Goal: Information Seeking & Learning: Learn about a topic

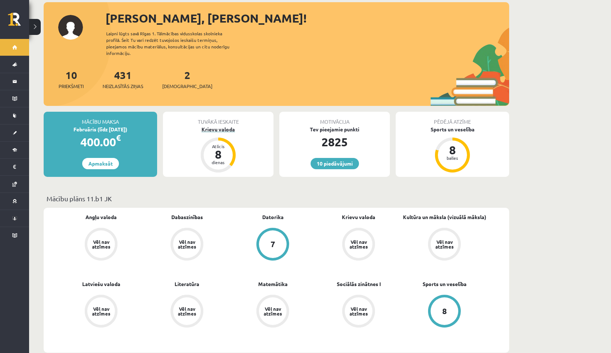
scroll to position [82, 0]
click at [232, 150] on div "Atlicis 8 dienas" at bounding box center [218, 154] width 29 height 29
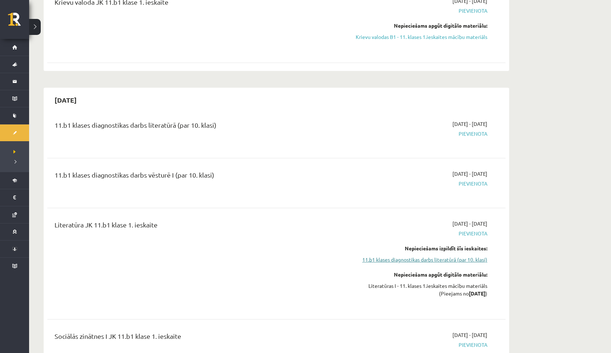
scroll to position [184, 0]
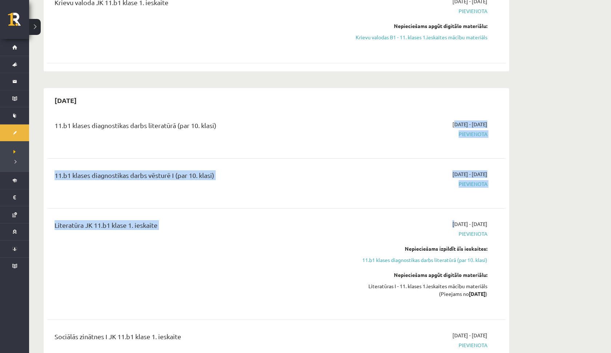
drag, startPoint x: 418, startPoint y: 127, endPoint x: 497, endPoint y: 210, distance: 114.5
click at [498, 210] on div "11.b1 klases diagnostikas darbs literatūrā (par 10. klasi) [DATE] - [DATE] [GEO…" at bounding box center [276, 274] width 459 height 322
click at [483, 293] on strong "[DATE]" at bounding box center [477, 293] width 17 height 7
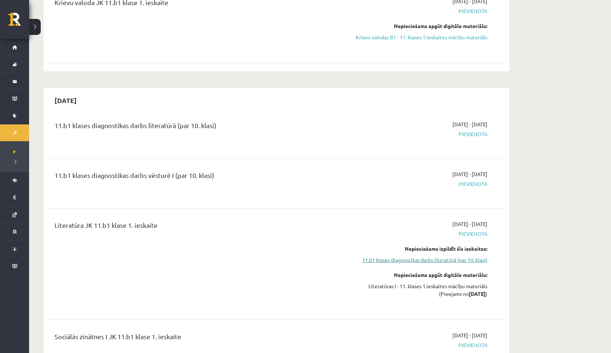
click at [420, 259] on link "11.b1 klases diagnostikas darbs literatūrā (par 10. klasi)" at bounding box center [418, 260] width 137 height 8
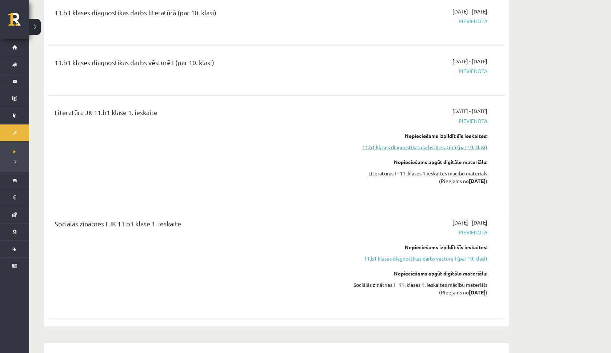
click at [403, 146] on link "11.b1 klases diagnostikas darbs literatūrā (par 10. klasi)" at bounding box center [418, 147] width 137 height 8
click at [419, 257] on link "11.b1 klases diagnostikas darbs vēsturē I (par 10. klasi)" at bounding box center [418, 259] width 137 height 8
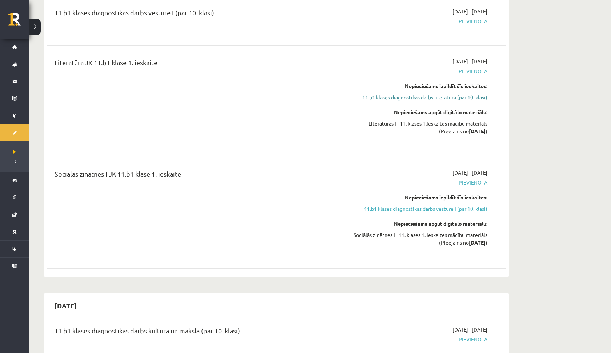
click at [409, 97] on link "11.b1 klases diagnostikas darbs literatūrā (par 10. klasi)" at bounding box center [418, 98] width 137 height 8
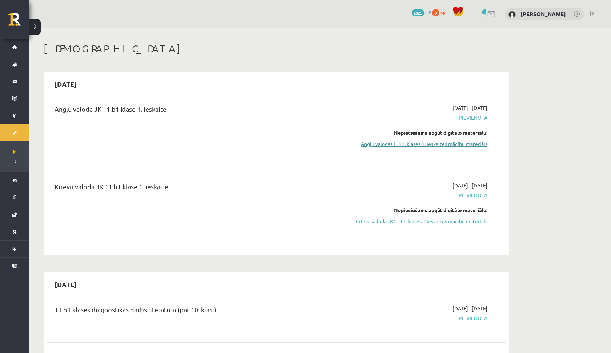
click at [411, 144] on link "Angļu valodas I - 11. klases 1. ieskaites mācību materiāls" at bounding box center [418, 144] width 137 height 8
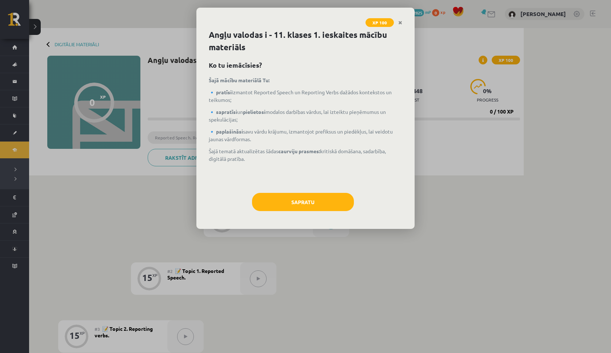
click at [329, 187] on div "Angļu valodas i - 11. klases 1. ieskaites mācību materiāls Ko tu iemācīsies? Ša…" at bounding box center [306, 129] width 218 height 200
click at [316, 206] on button "Sapratu" at bounding box center [303, 202] width 102 height 18
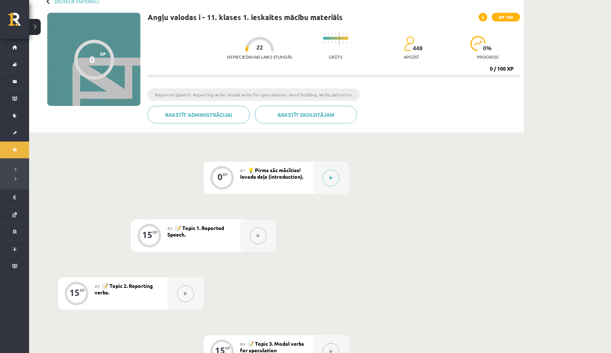
scroll to position [26, 0]
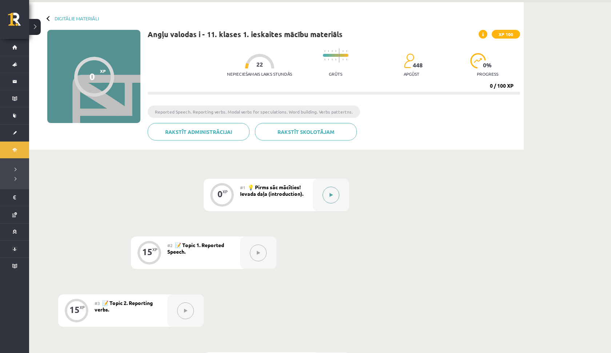
click at [334, 199] on button at bounding box center [331, 195] width 17 height 17
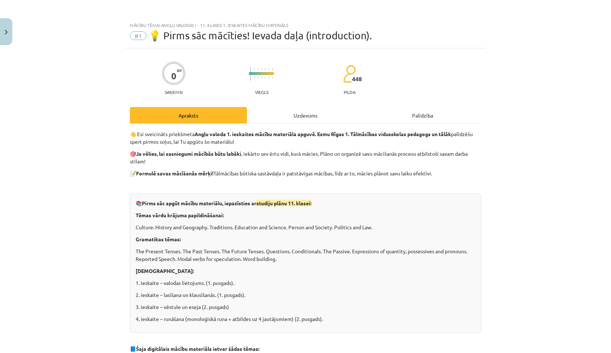
scroll to position [15, 0]
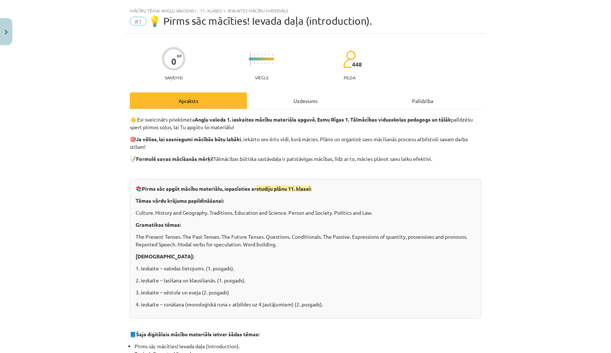
click at [293, 100] on div "Uzdevums" at bounding box center [305, 100] width 117 height 16
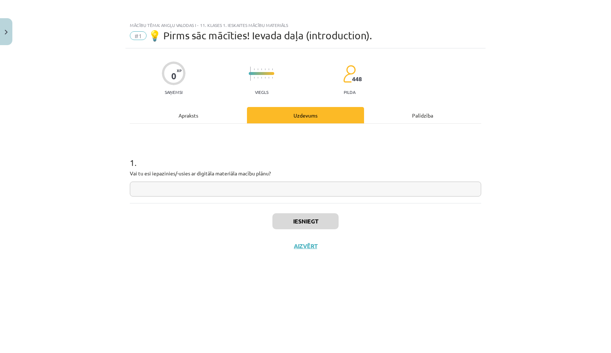
click at [282, 189] on input "text" at bounding box center [306, 189] width 352 height 15
type input "**"
click at [324, 221] on button "Iesniegt" at bounding box center [306, 221] width 66 height 16
click at [319, 246] on button "Nākamā nodarbība" at bounding box center [305, 250] width 71 height 17
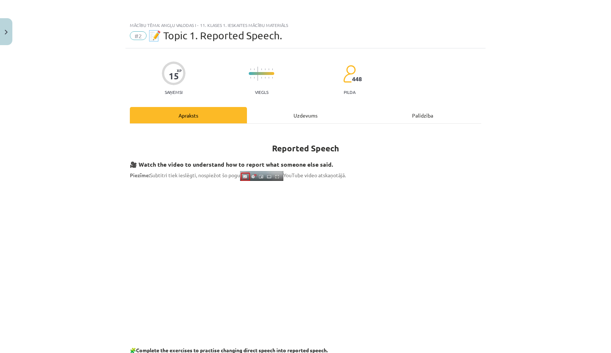
click at [290, 112] on div "Uzdevums" at bounding box center [305, 115] width 117 height 16
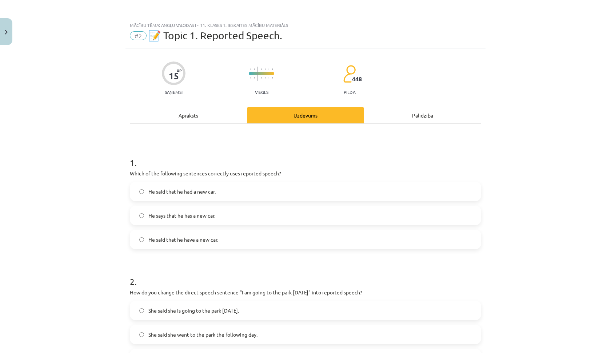
scroll to position [18, 0]
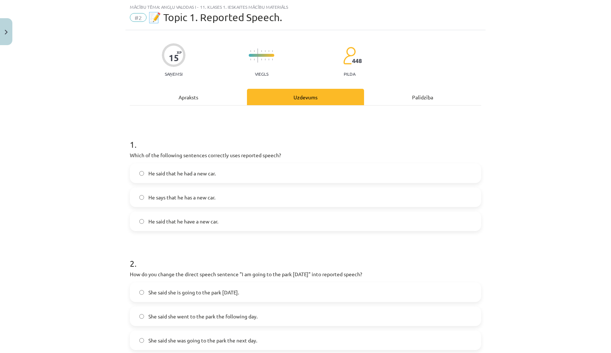
click at [201, 219] on span "He said that he have a new car." at bounding box center [183, 222] width 70 height 8
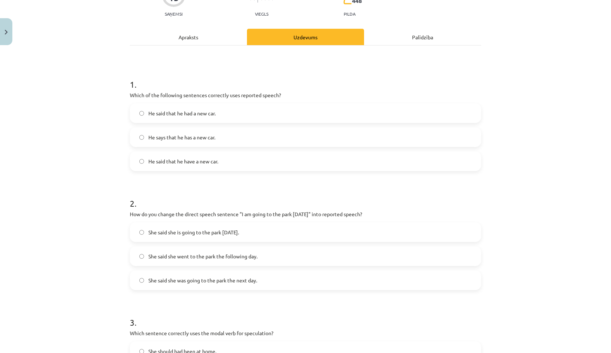
scroll to position [146, 0]
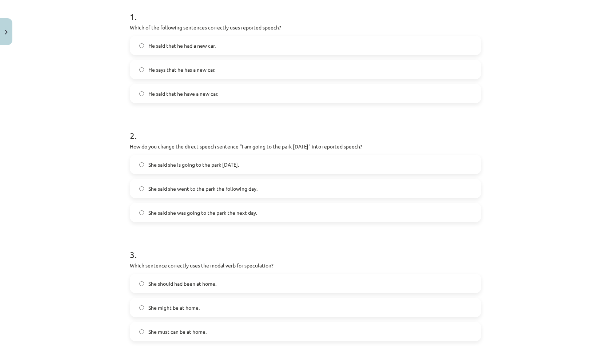
click at [188, 166] on span "She said she is going to the park tomorrow." at bounding box center [193, 165] width 91 height 8
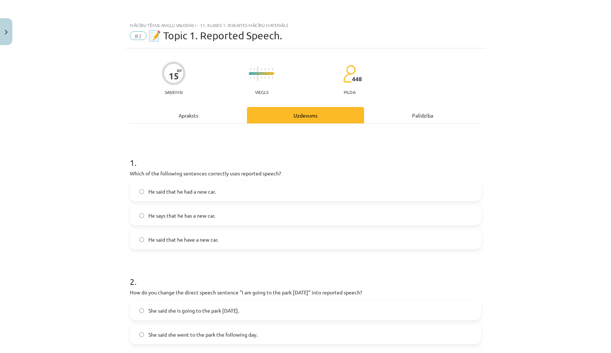
scroll to position [0, 0]
click at [172, 117] on div "Apraksts" at bounding box center [188, 115] width 117 height 16
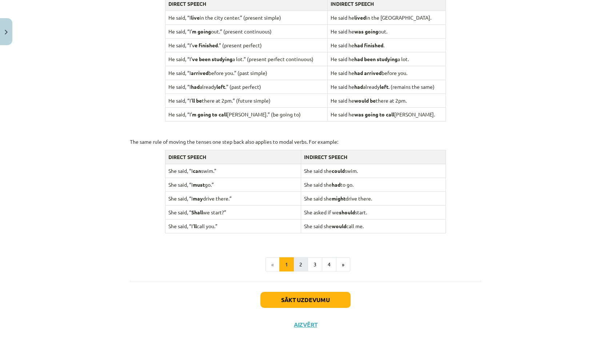
click at [303, 258] on button "2" at bounding box center [301, 264] width 15 height 15
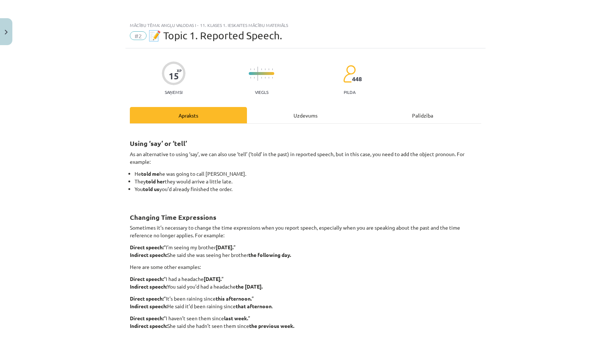
click at [295, 120] on div "Uzdevums" at bounding box center [305, 115] width 117 height 16
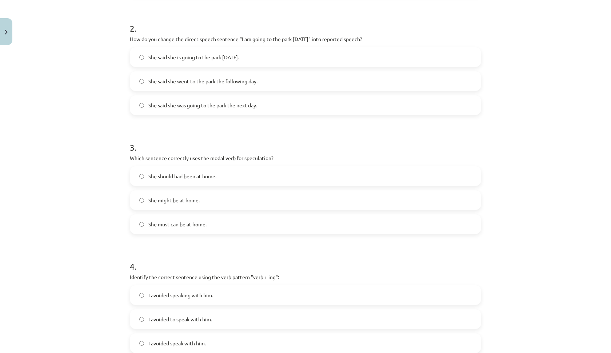
scroll to position [253, 0]
click at [183, 179] on span "She should had been at home." at bounding box center [182, 177] width 68 height 8
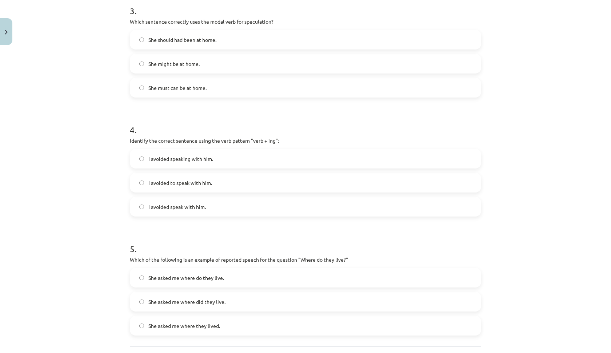
scroll to position [390, 0]
click at [191, 156] on span "I avoided speaking with him." at bounding box center [180, 159] width 65 height 8
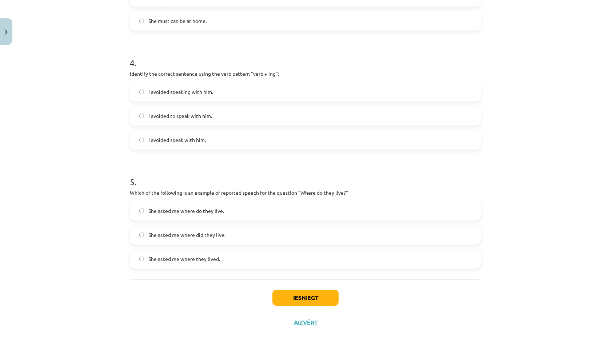
scroll to position [458, 0]
click at [192, 259] on span "She asked me where they lived." at bounding box center [184, 259] width 72 height 8
click at [214, 235] on span "She asked me where did they live." at bounding box center [186, 235] width 77 height 8
click at [297, 291] on button "Iesniegt" at bounding box center [306, 298] width 66 height 16
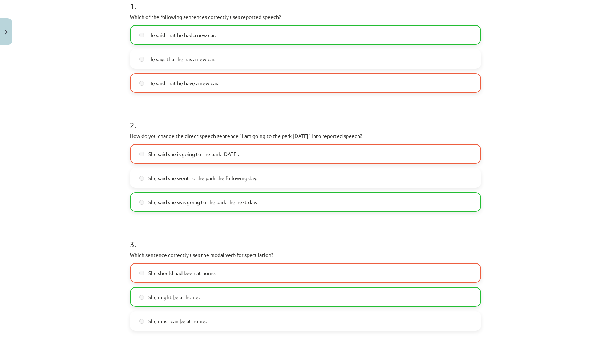
scroll to position [156, 0]
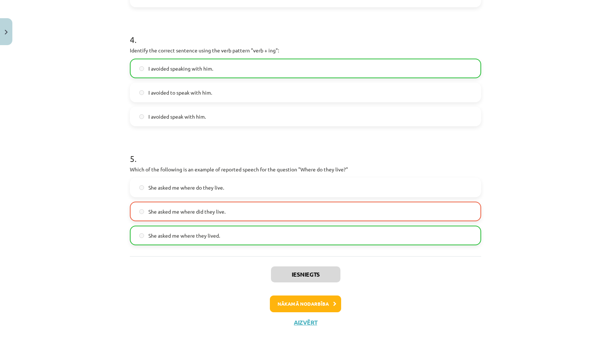
click at [293, 301] on button "Nākamā nodarbība" at bounding box center [305, 303] width 71 height 17
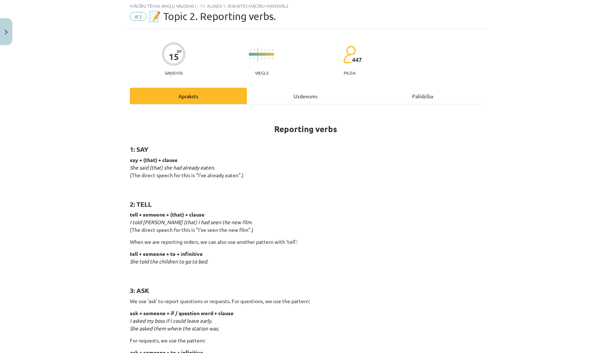
scroll to position [18, 0]
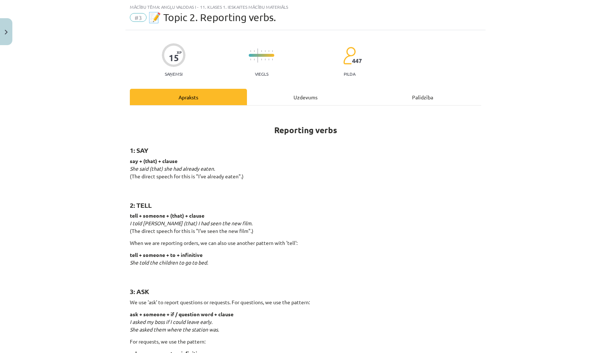
click at [287, 100] on div "Uzdevums" at bounding box center [305, 97] width 117 height 16
